Goal: Check status: Check status

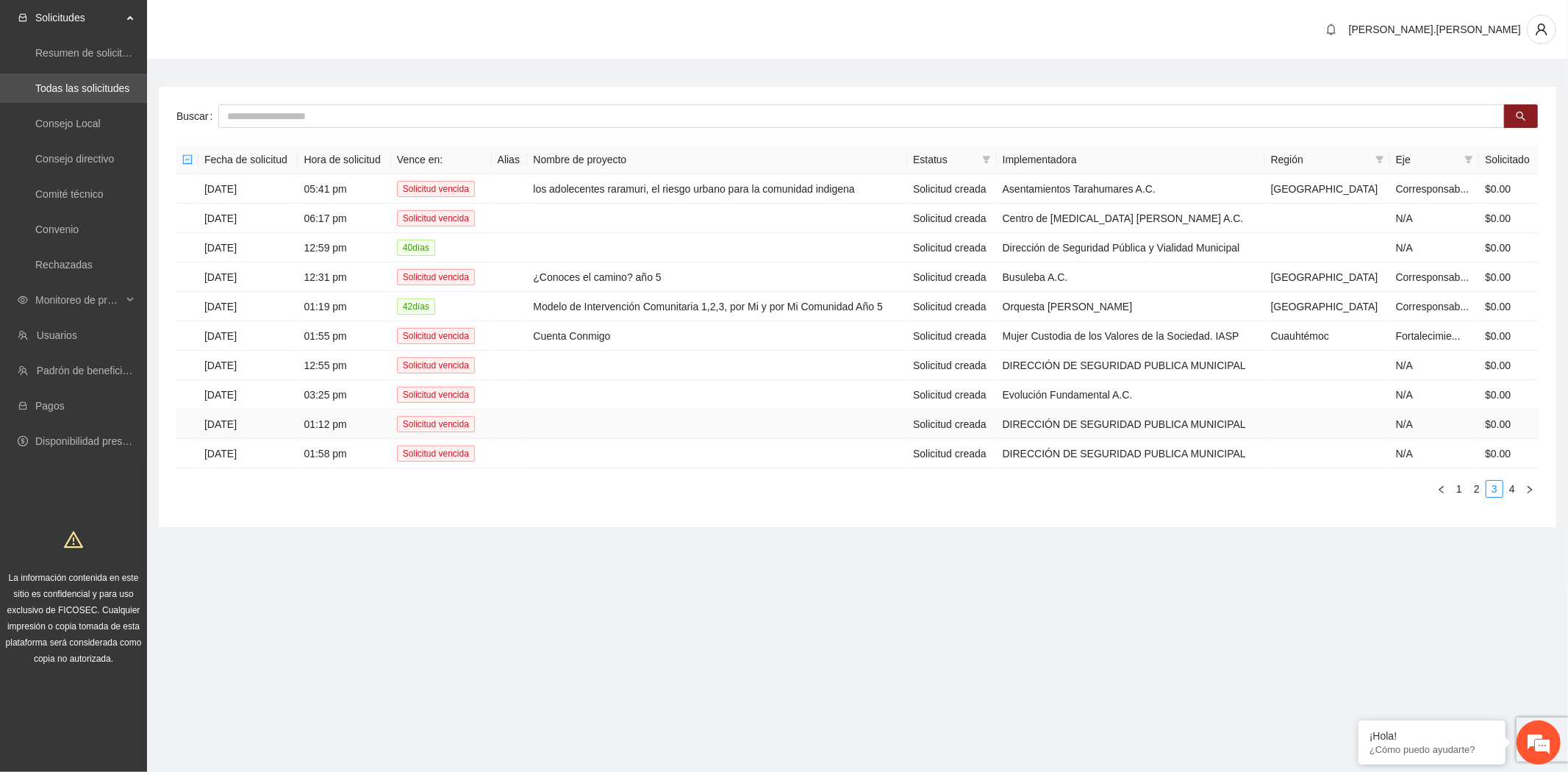
click at [994, 409] on td "Solicitud creada" at bounding box center [952, 424] width 89 height 29
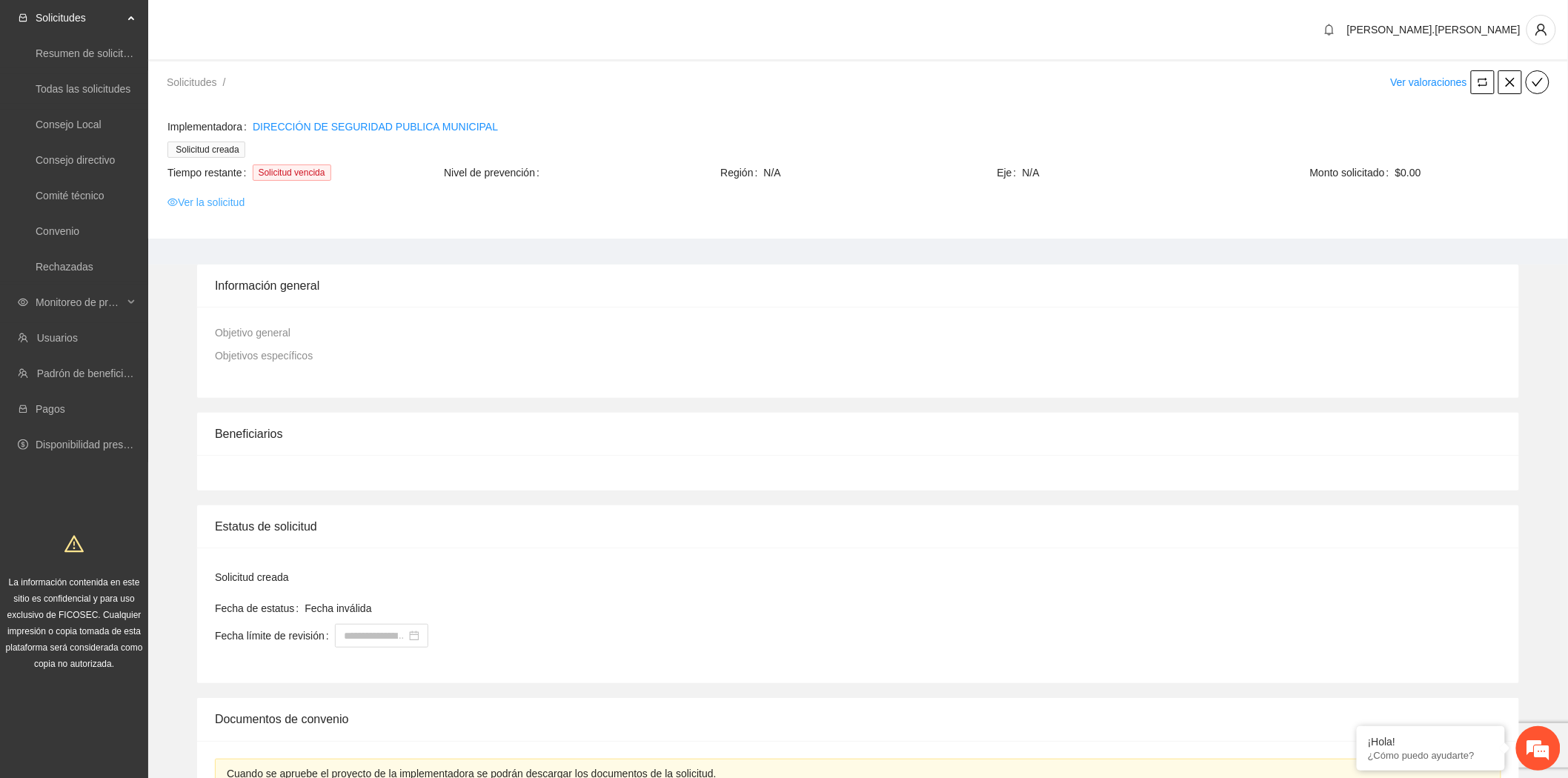
click at [194, 204] on link "Ver la solicitud" at bounding box center [206, 202] width 77 height 17
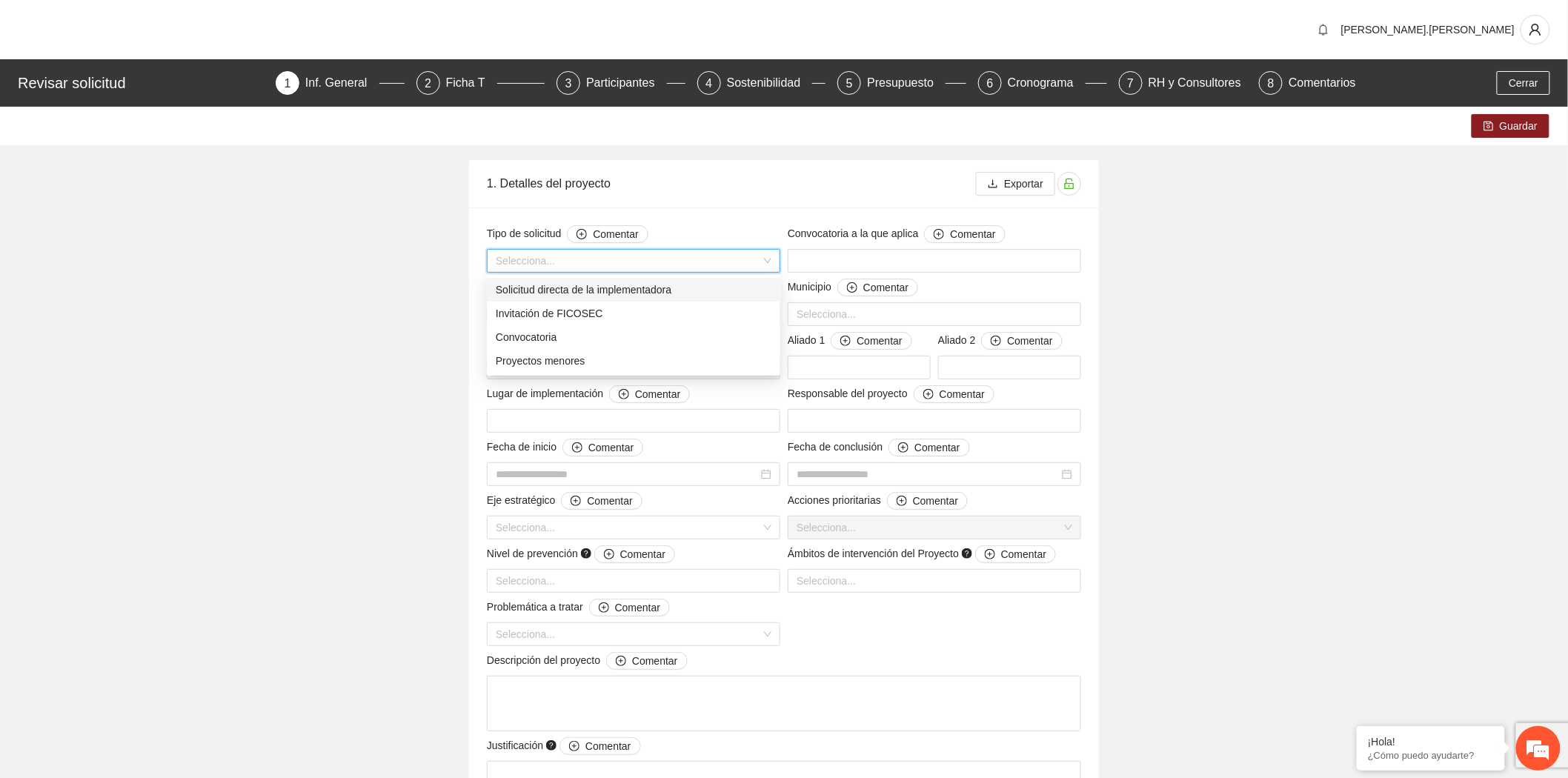
click at [585, 255] on input "search" at bounding box center [628, 261] width 265 height 22
click at [537, 335] on div "Convocatoria" at bounding box center [634, 337] width 276 height 17
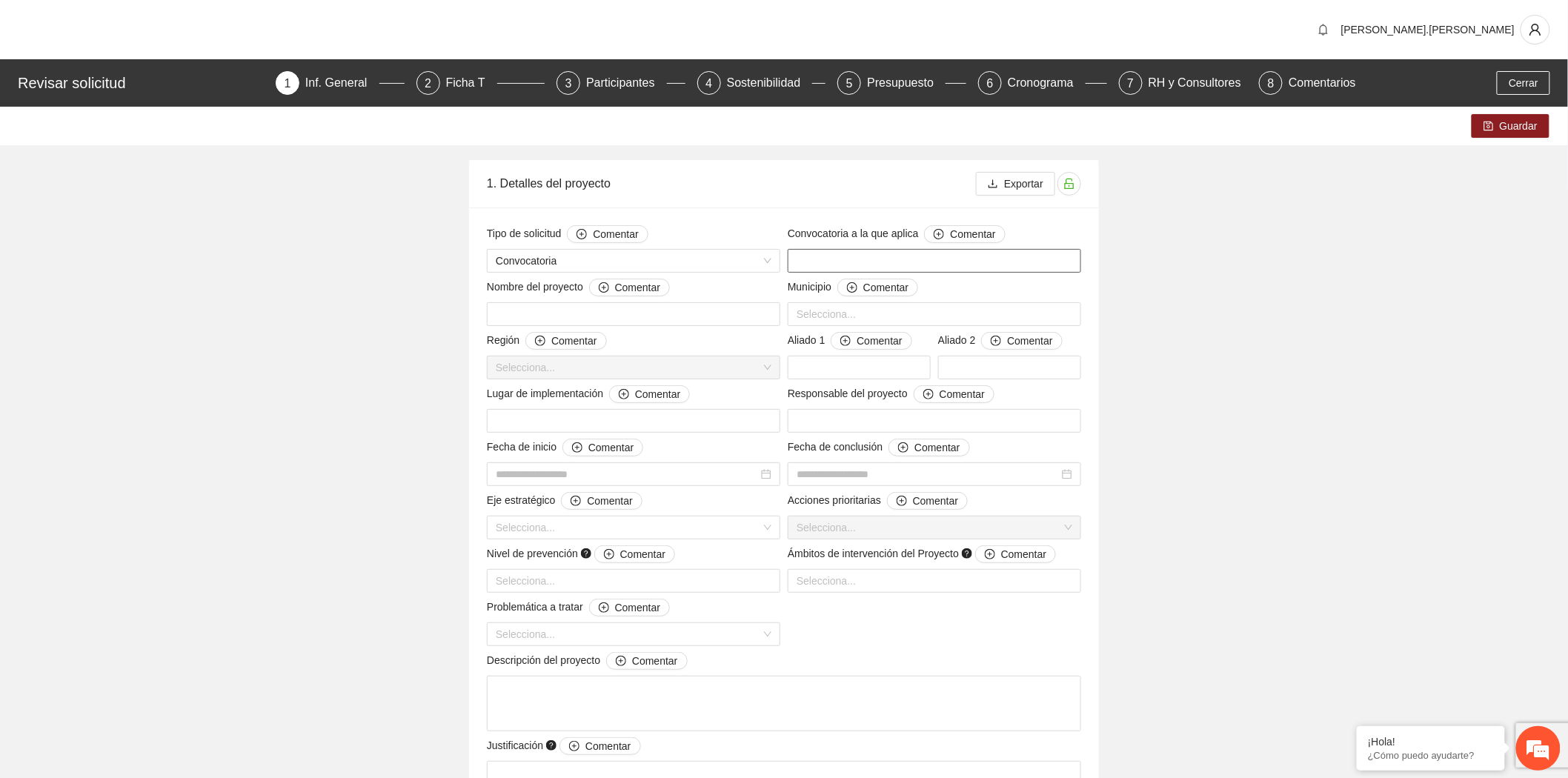
click at [922, 264] on input "text" at bounding box center [934, 261] width 293 height 24
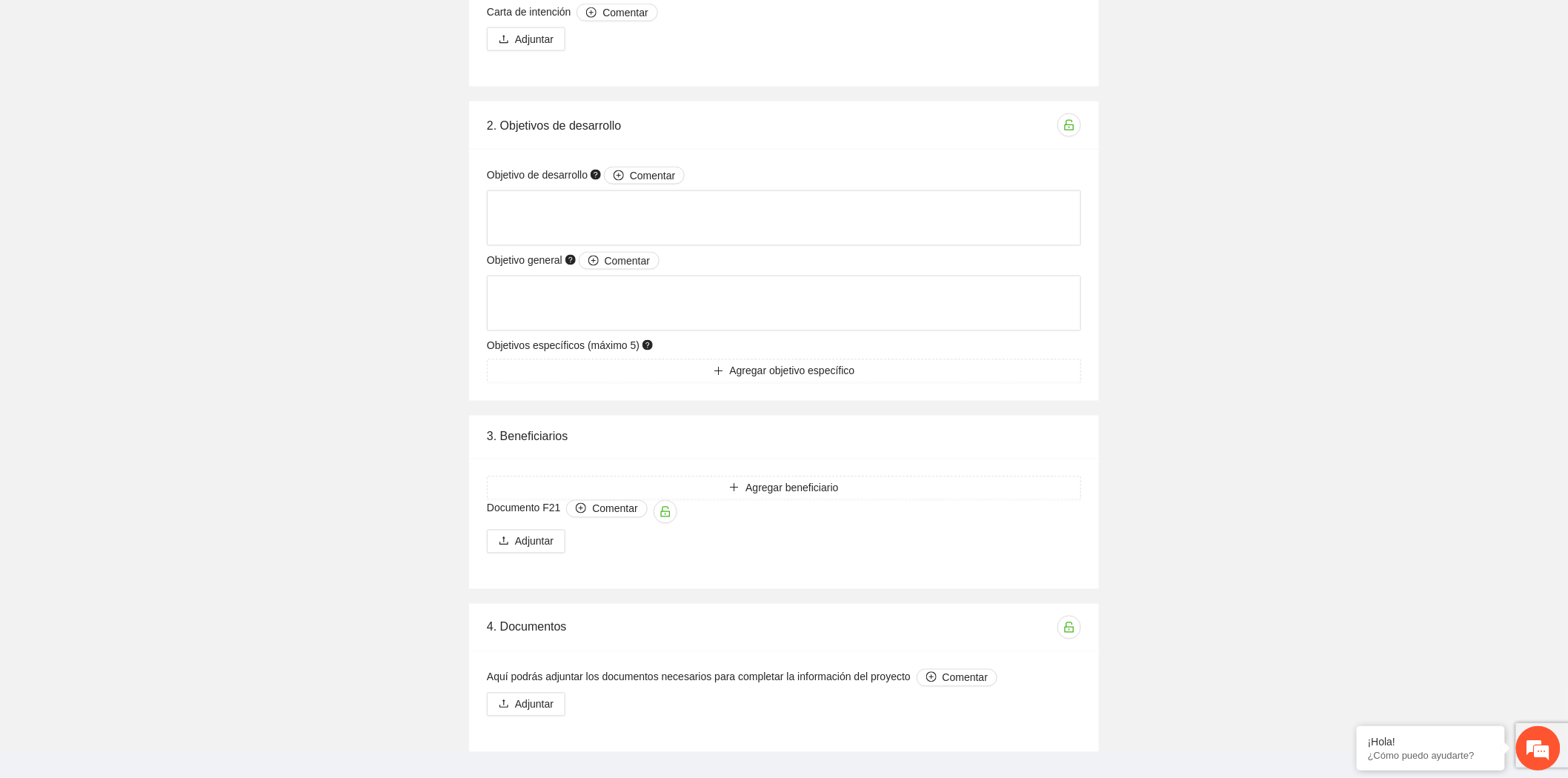
scroll to position [847, 0]
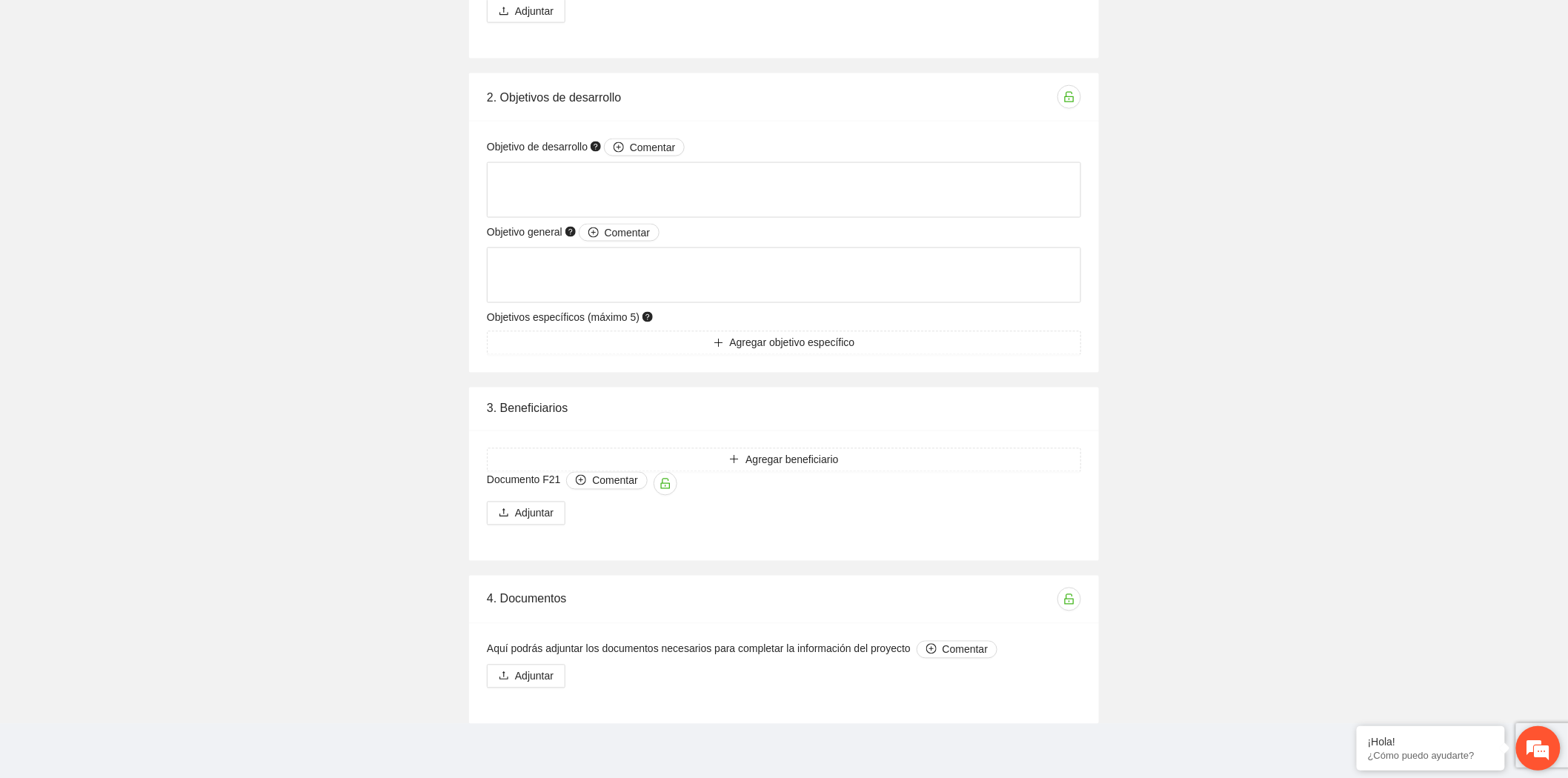
click at [1536, 746] on em at bounding box center [1539, 749] width 40 height 40
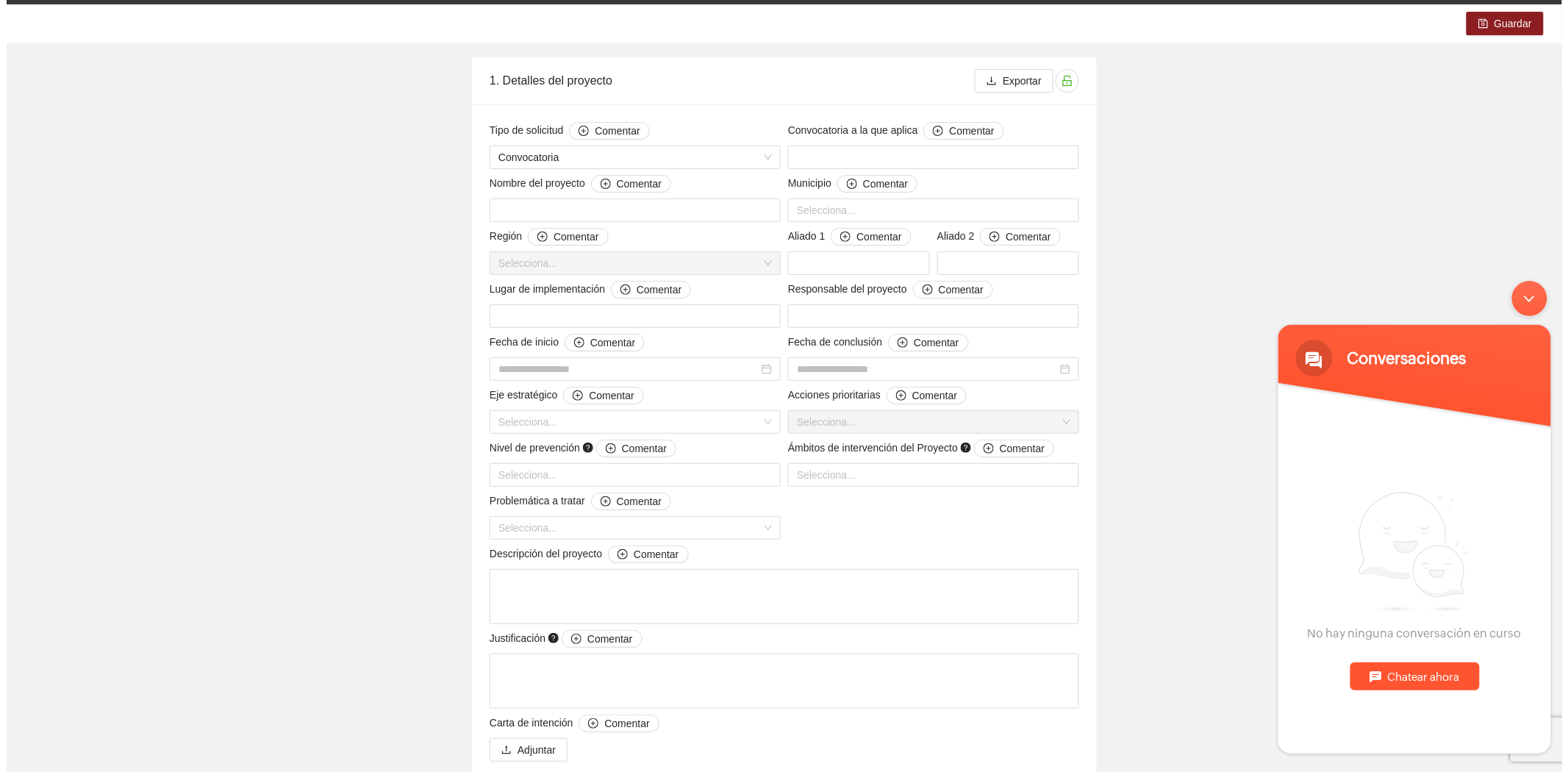
scroll to position [0, 0]
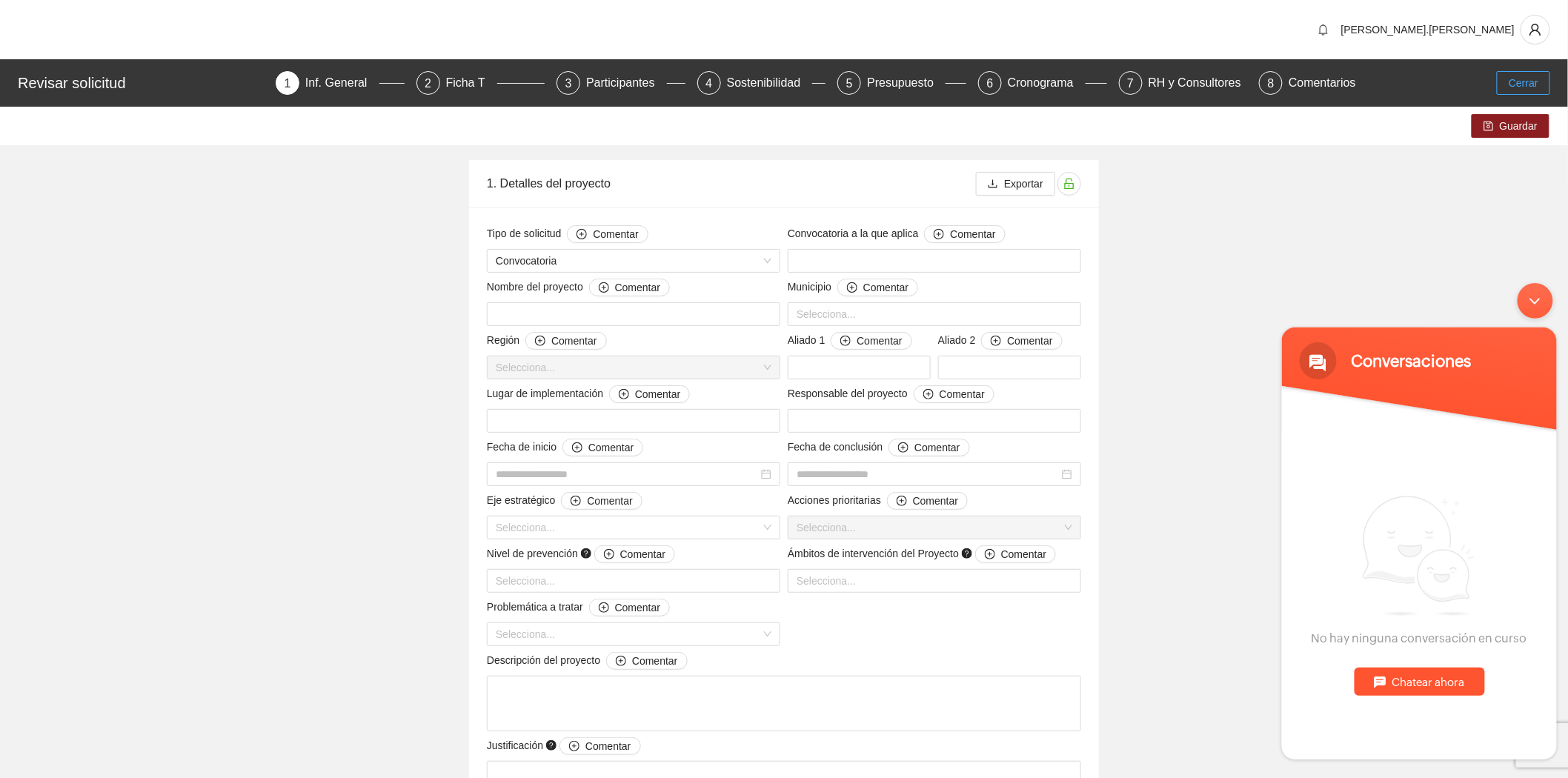
click at [1509, 85] on button "Cerrar" at bounding box center [1524, 83] width 53 height 24
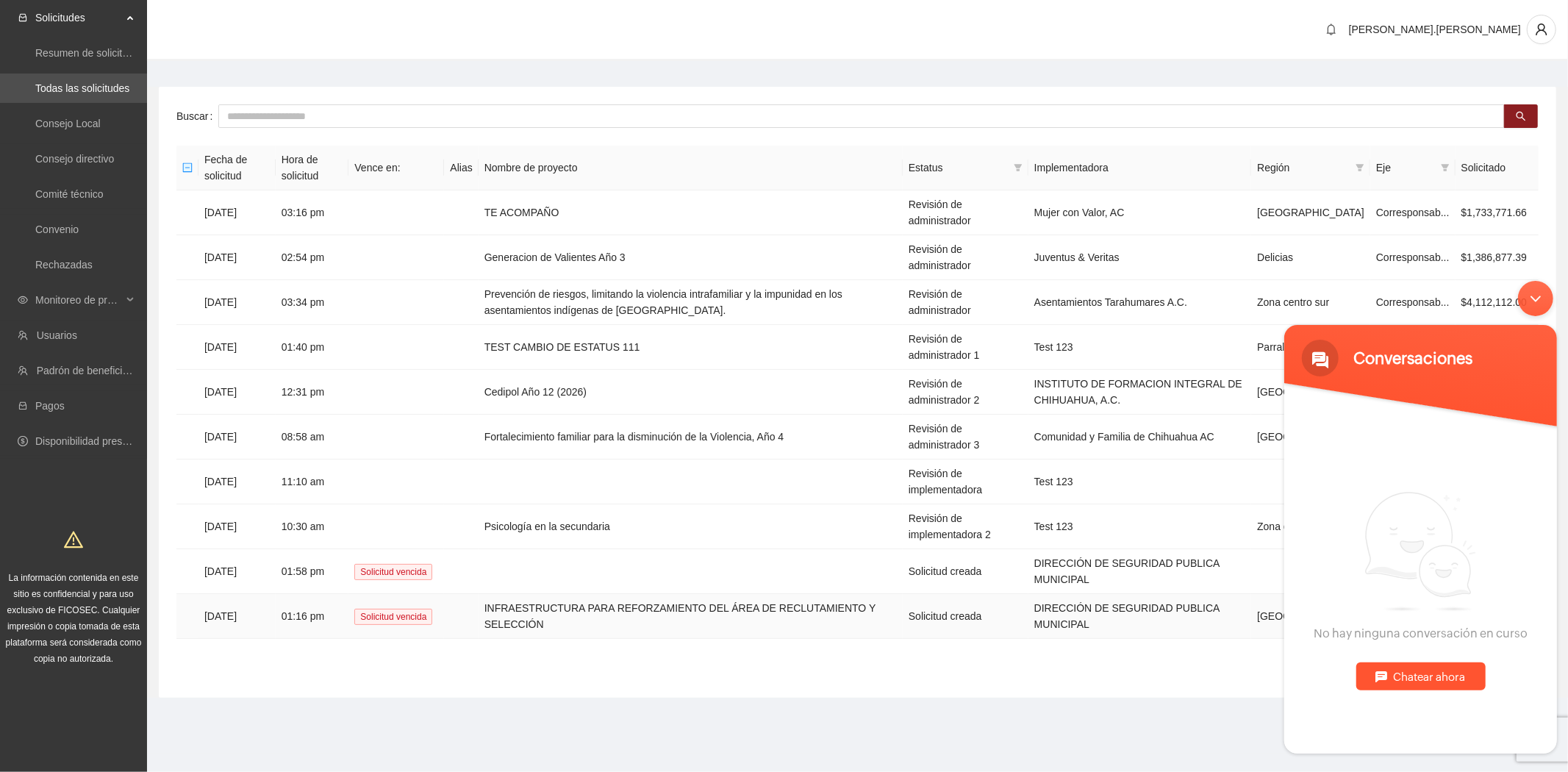
click at [967, 594] on td "Solicitud creada" at bounding box center [966, 616] width 126 height 45
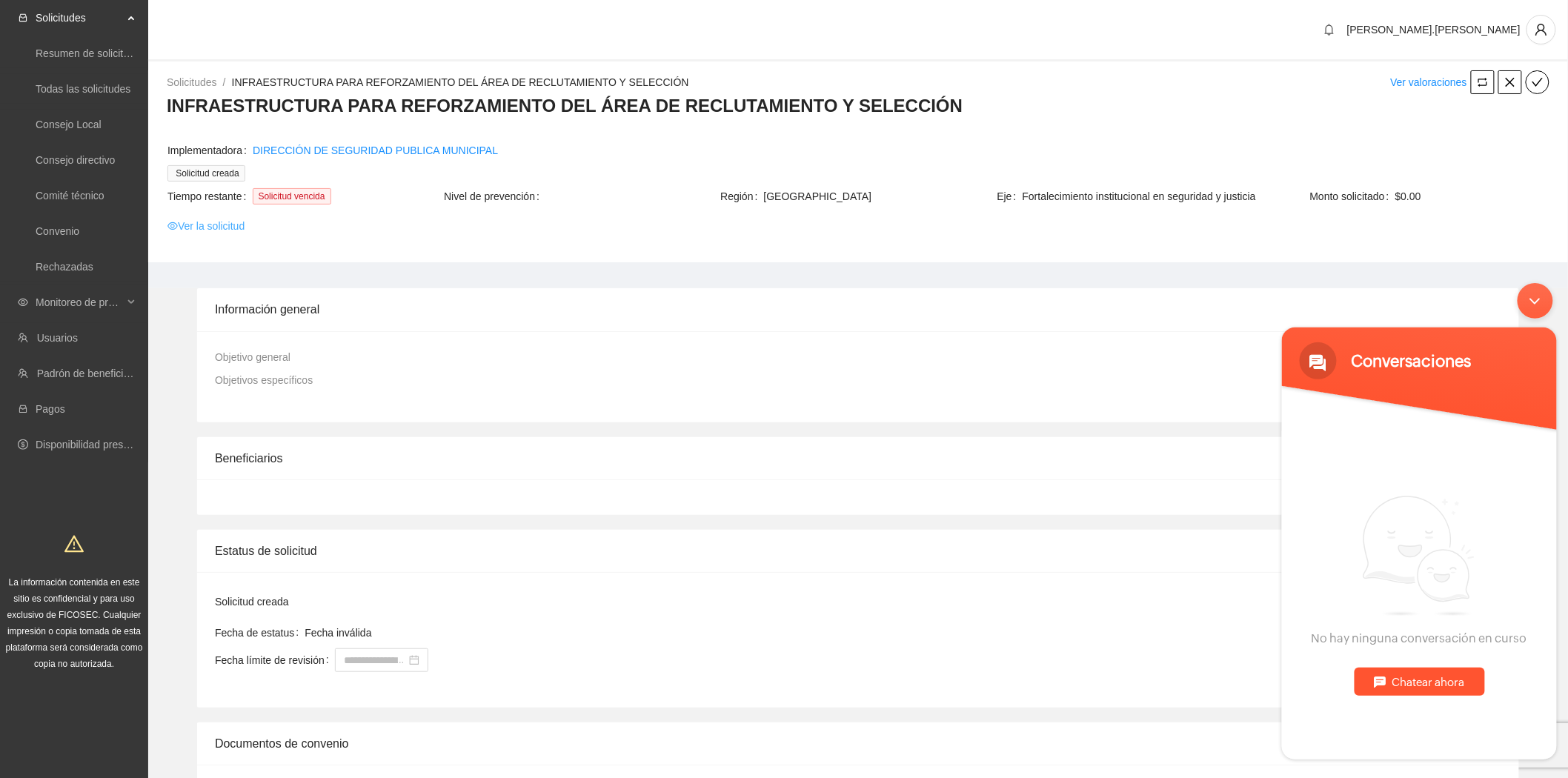
click at [243, 227] on link "Ver la solicitud" at bounding box center [206, 226] width 77 height 17
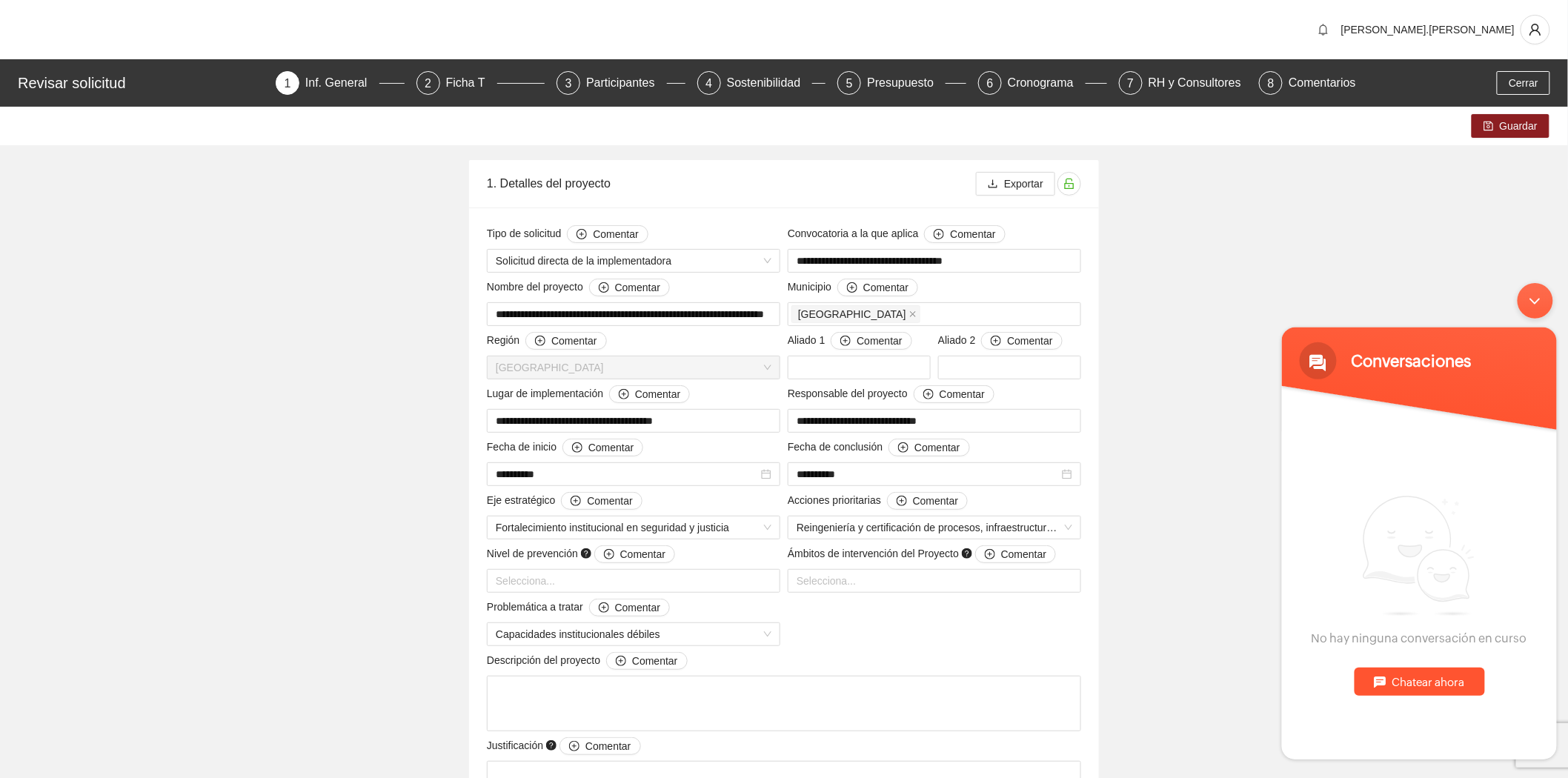
click at [462, 102] on div "Revisar solicitud 1 Inf. General 2 Ficha T 3 Participantes 4 Sostenibilidad 5 P…" at bounding box center [784, 84] width 1568 height 48
click at [460, 86] on div "Ficha T" at bounding box center [472, 83] width 51 height 24
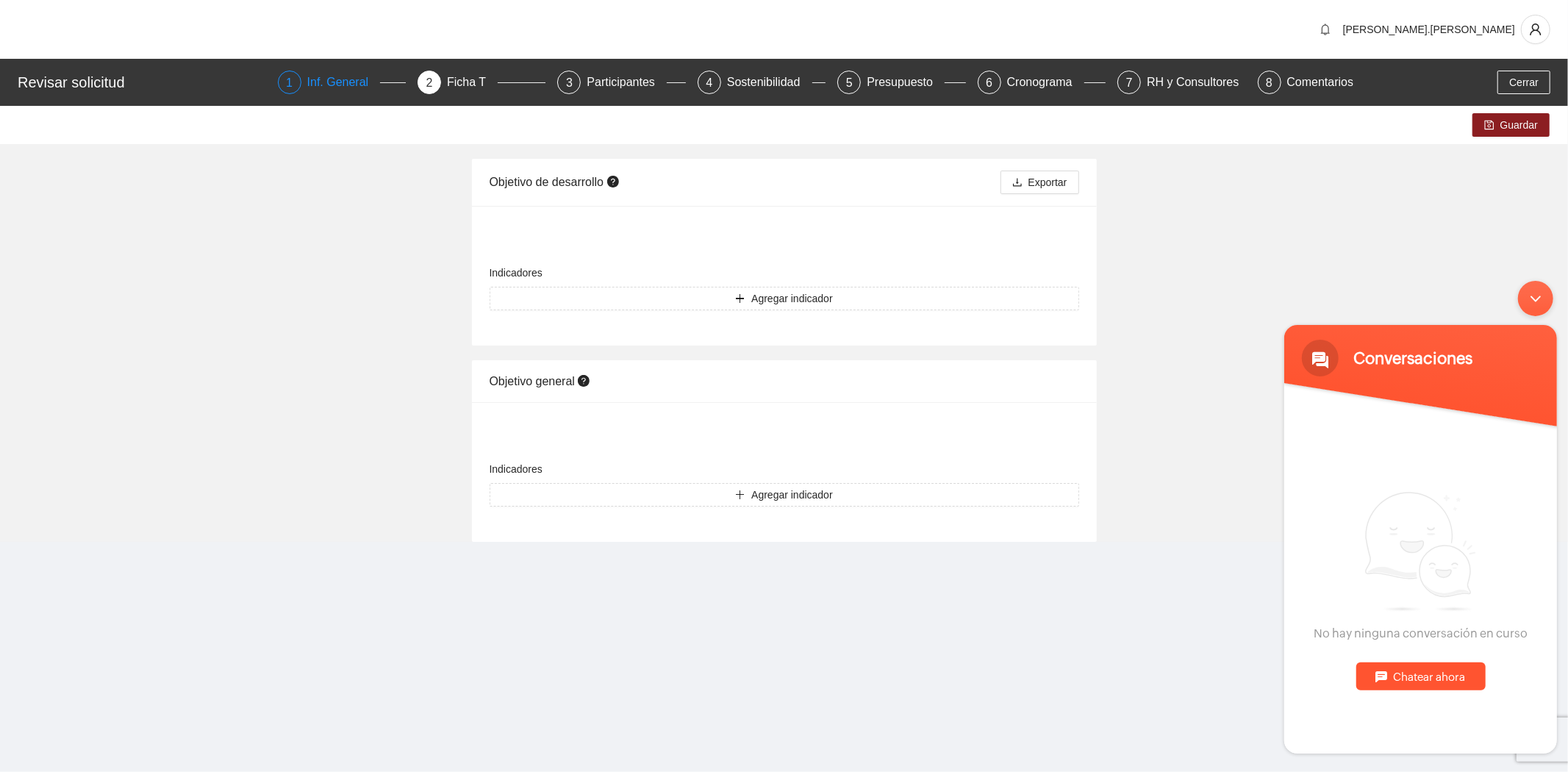
click at [362, 82] on div "Inf. General" at bounding box center [343, 82] width 74 height 24
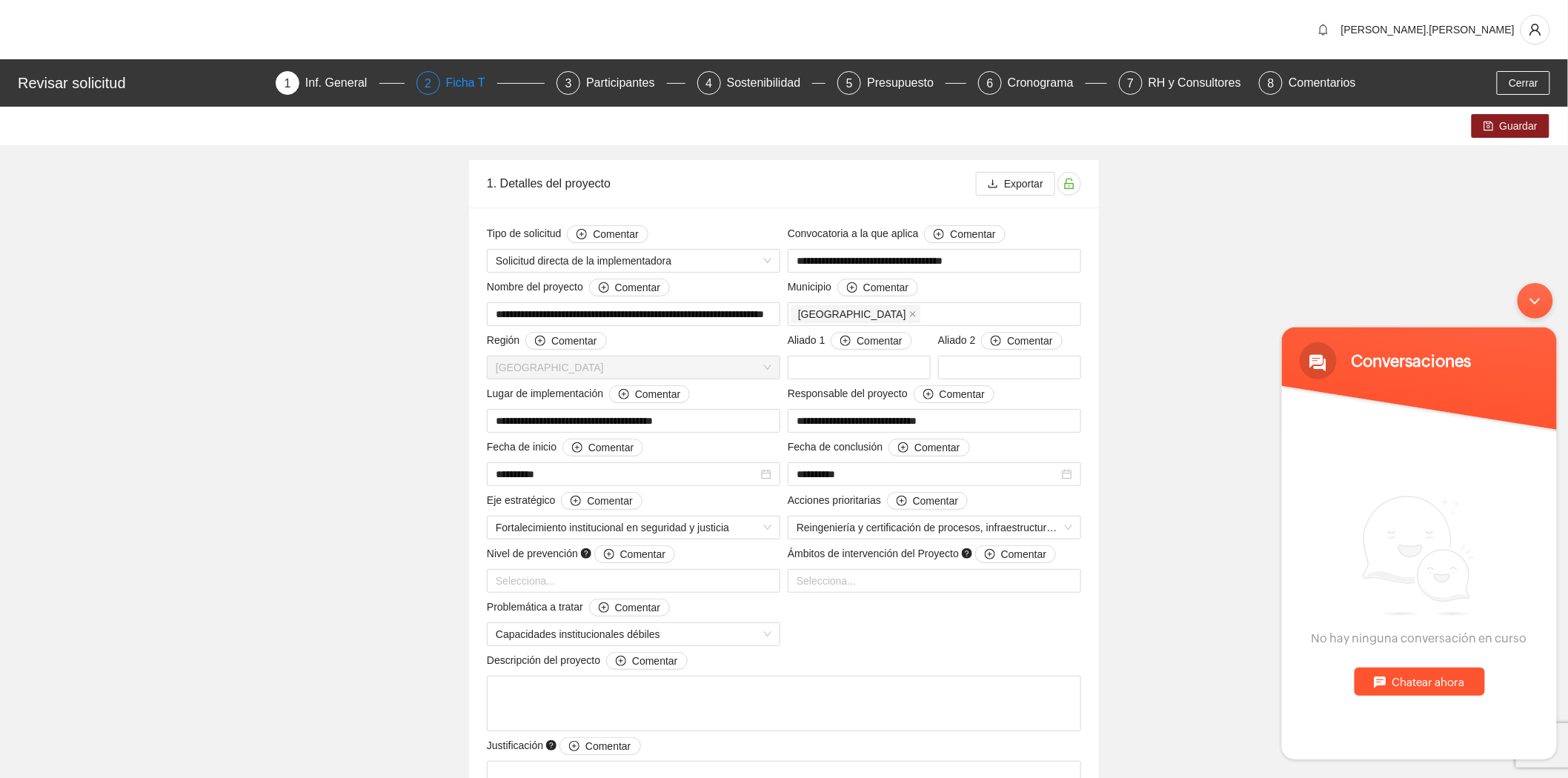
click at [478, 91] on div "Ficha T" at bounding box center [472, 83] width 51 height 24
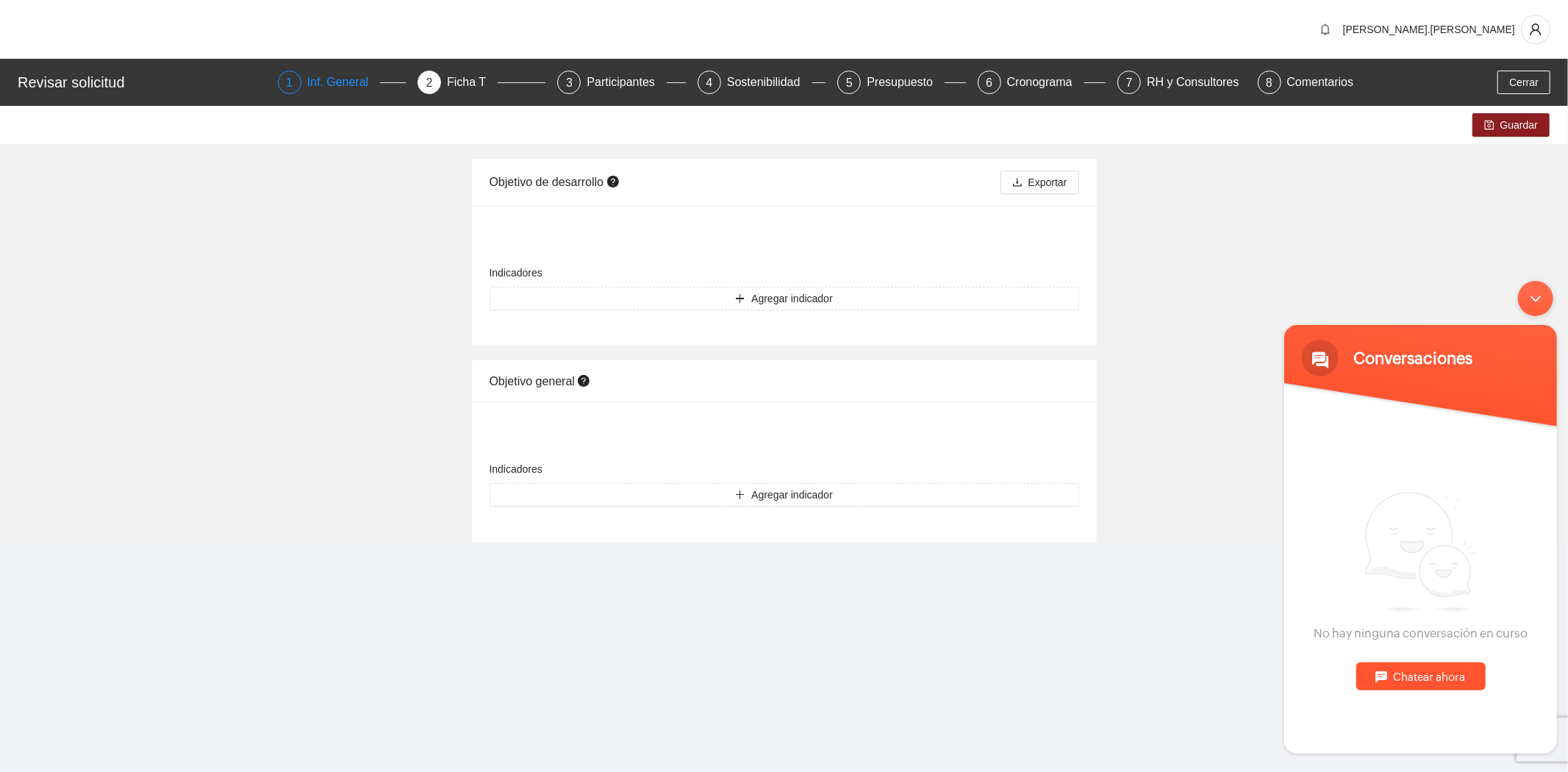
click at [307, 82] on div "1 Inf. General" at bounding box center [342, 82] width 128 height 24
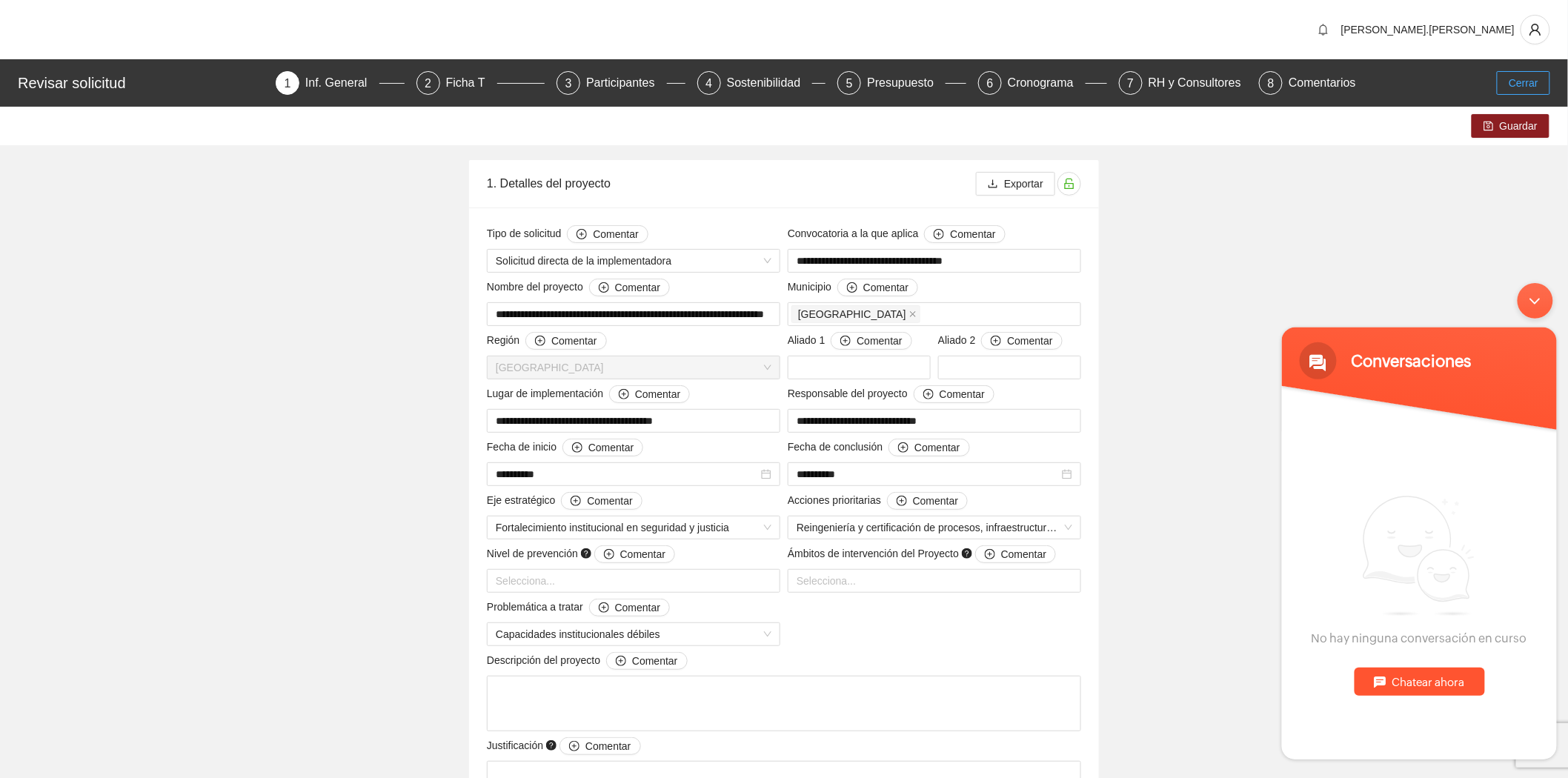
click at [1524, 86] on span "Cerrar" at bounding box center [1524, 83] width 29 height 17
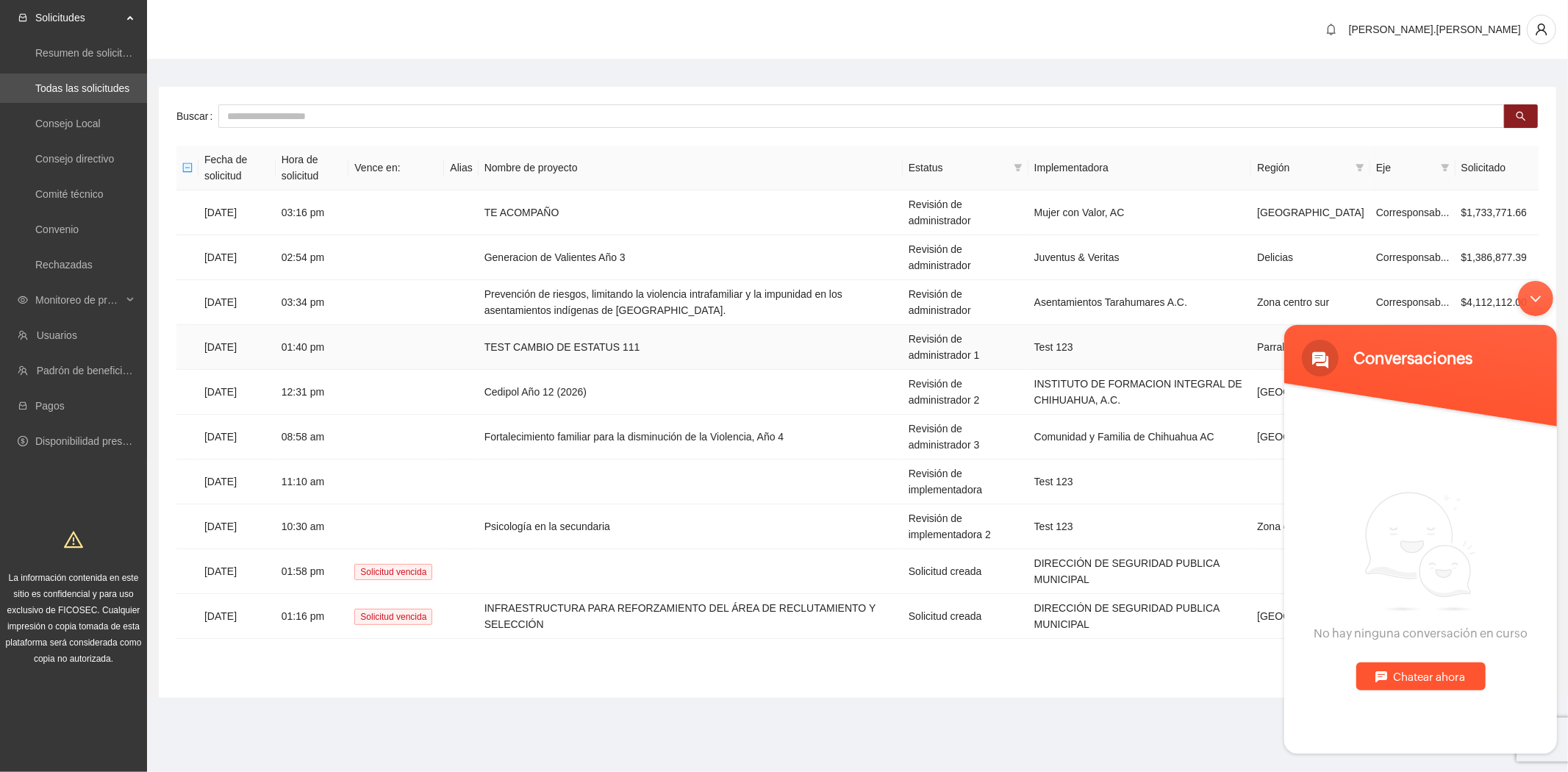
click at [783, 325] on td "TEST CAMBIO DE ESTATUS 111" at bounding box center [690, 347] width 424 height 45
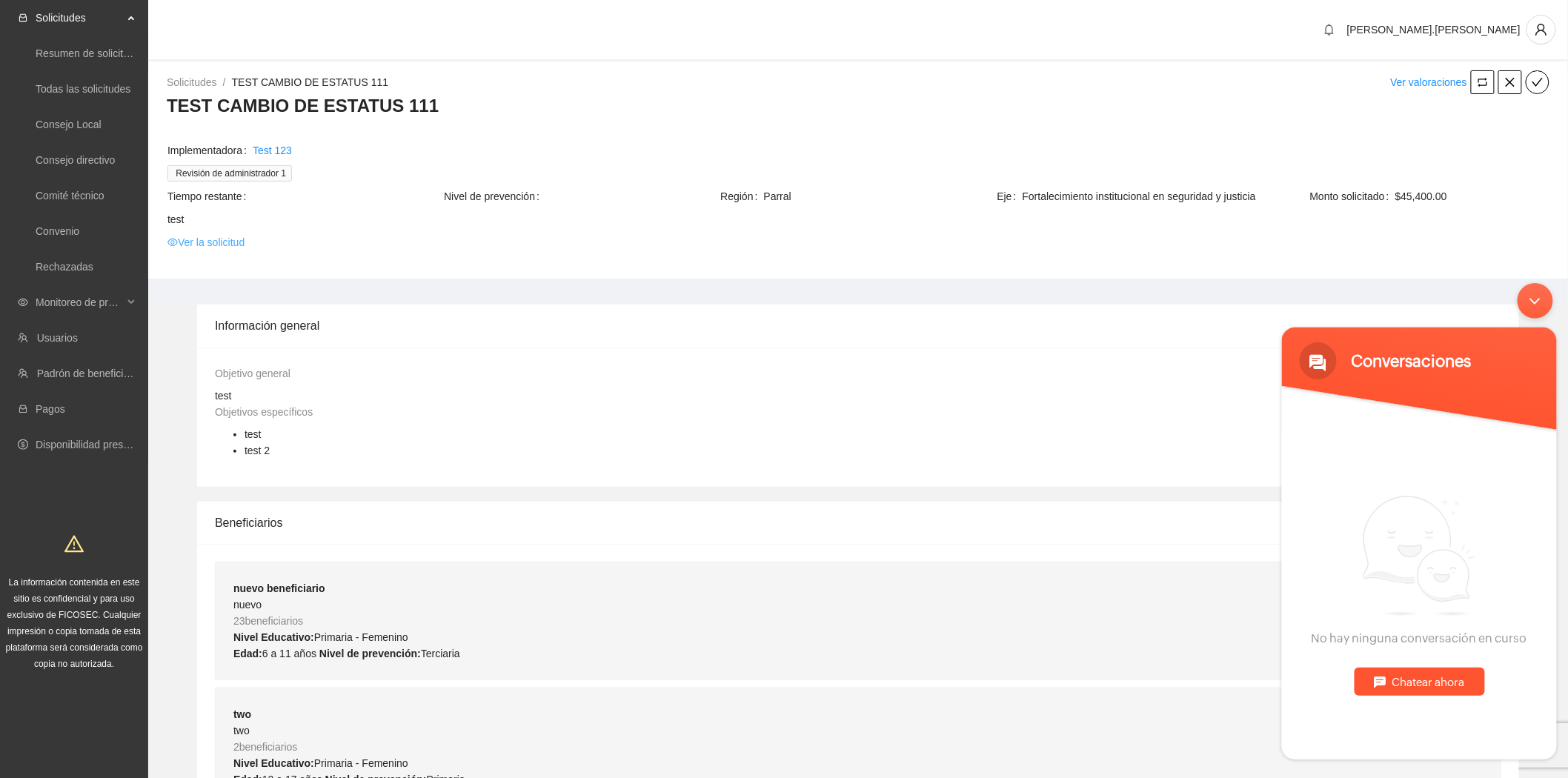
click at [238, 247] on link "Ver la solicitud" at bounding box center [206, 242] width 77 height 17
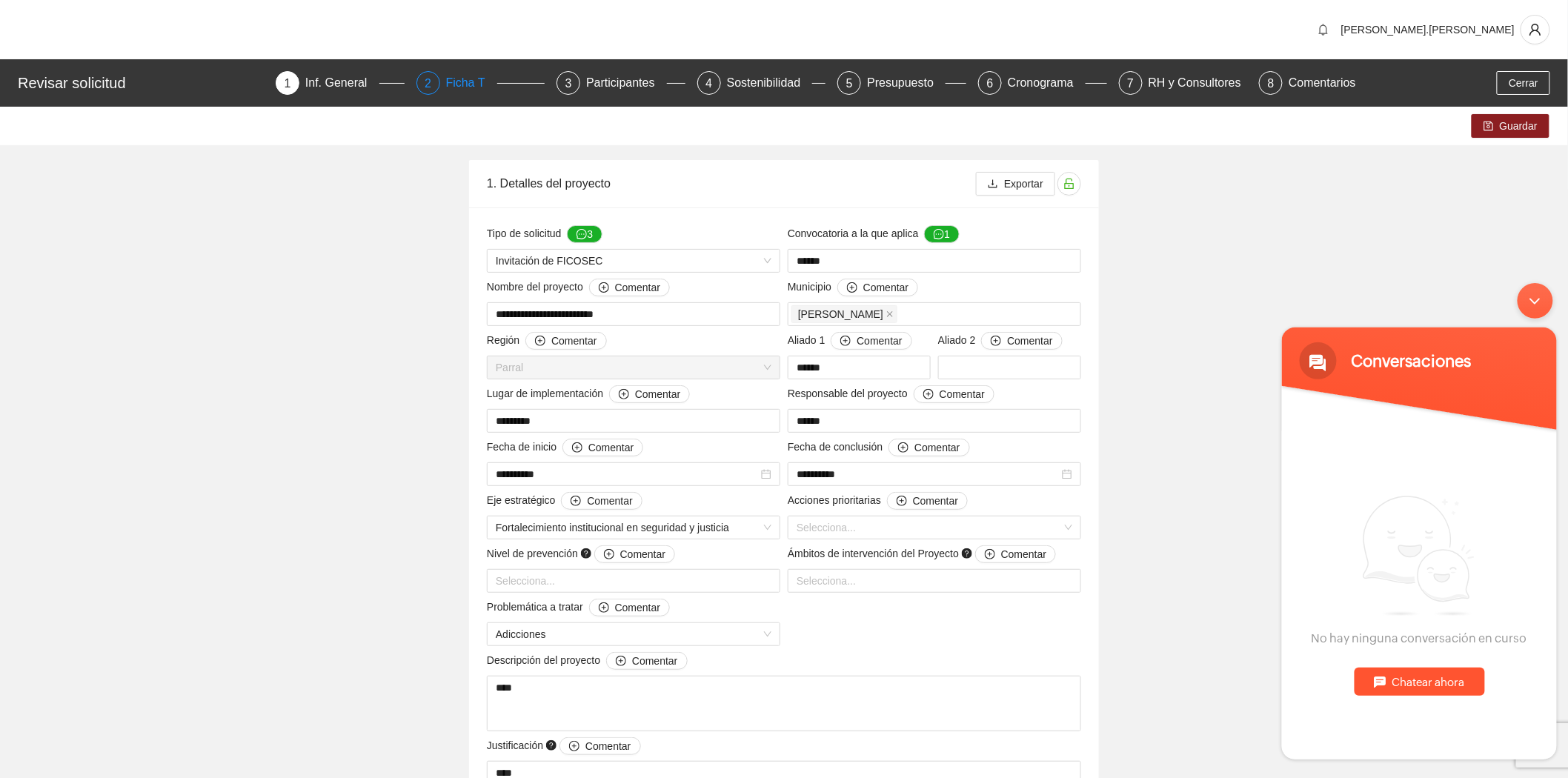
click at [477, 85] on div "Ficha T" at bounding box center [472, 83] width 51 height 24
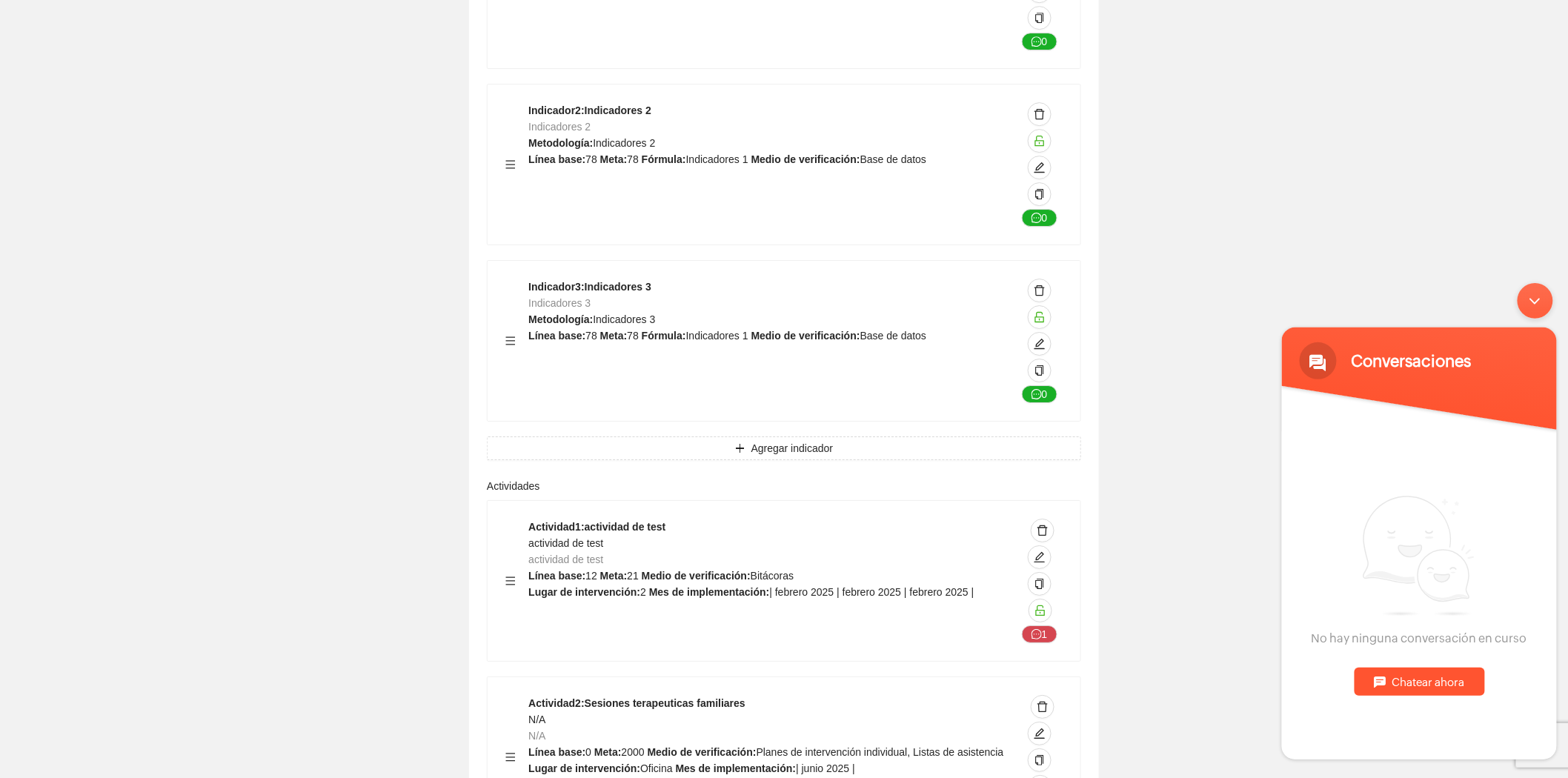
scroll to position [2021, 0]
